Goal: Find specific page/section: Find specific page/section

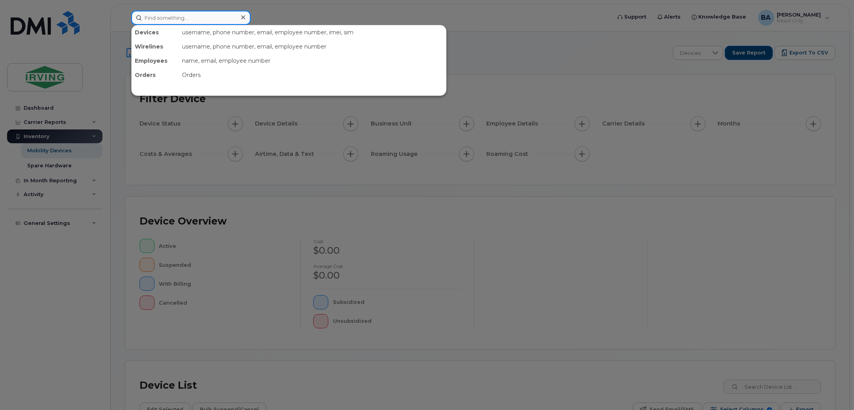
click at [190, 15] on input at bounding box center [190, 18] width 119 height 14
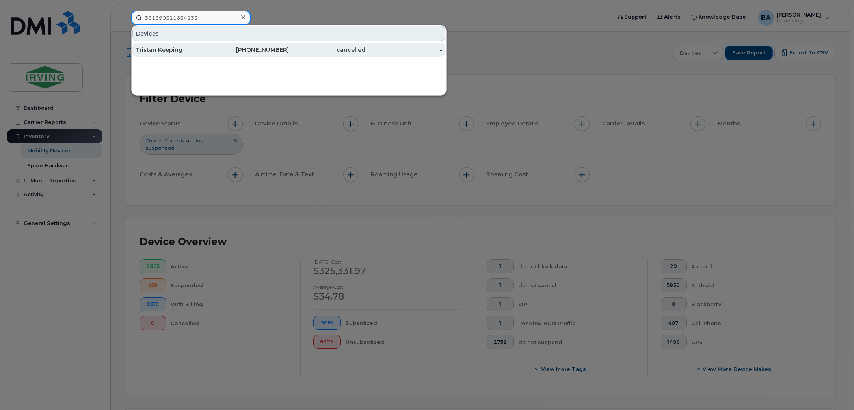
type input "351690511654132"
click at [180, 51] on div "Tristan Keeping" at bounding box center [174, 50] width 77 height 8
